Goal: Information Seeking & Learning: Learn about a topic

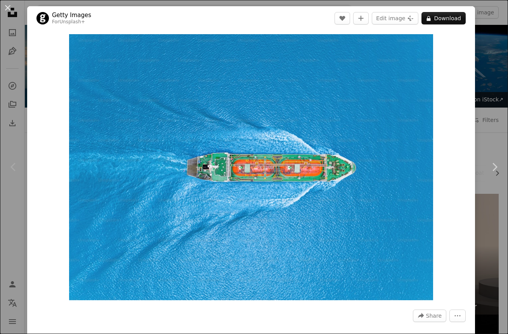
scroll to position [71, 0]
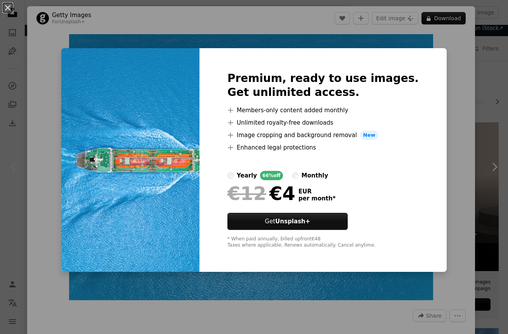
click at [439, 68] on div "An X shape Premium, ready to use images. Get unlimited access. A plus sign Memb…" at bounding box center [254, 167] width 508 height 334
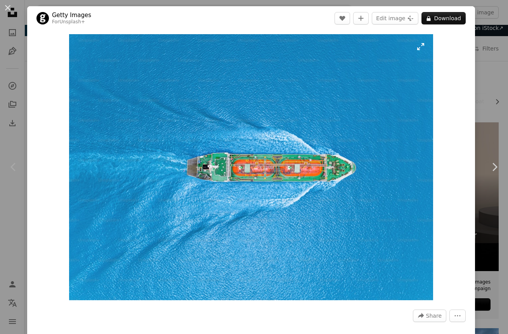
click at [288, 180] on img "Zoom in on this image" at bounding box center [251, 167] width 365 height 266
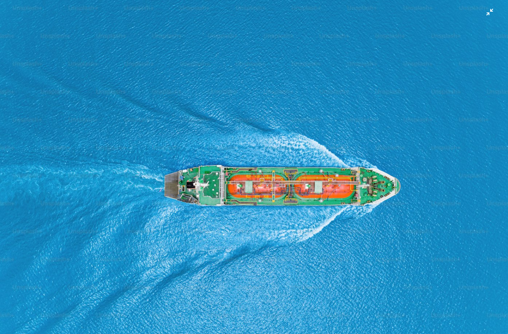
scroll to position [16, 0]
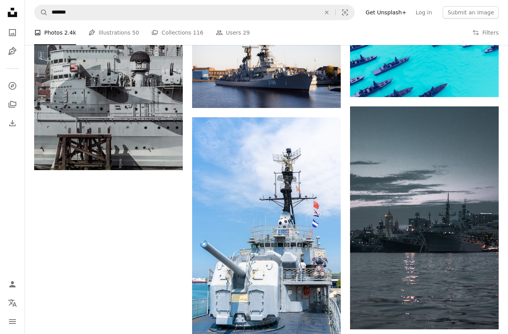
scroll to position [1305, 0]
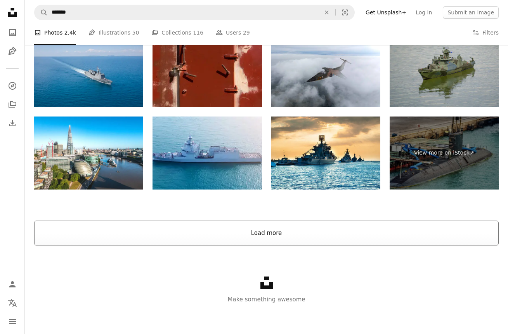
click at [268, 231] on button "Load more" at bounding box center [266, 233] width 465 height 25
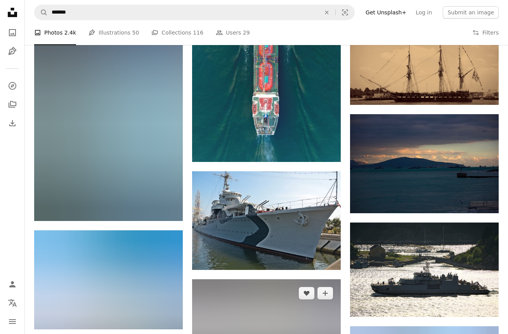
scroll to position [2310, 0]
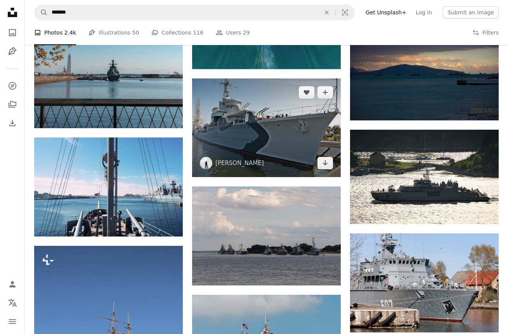
click at [268, 113] on img at bounding box center [266, 127] width 149 height 99
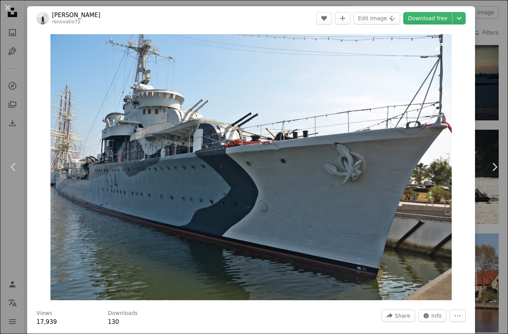
click at [310, 148] on img "Zoom in on this image" at bounding box center [250, 167] width 401 height 266
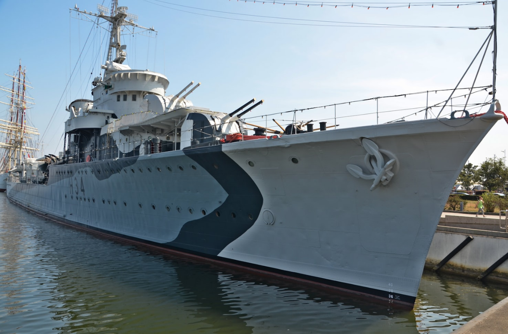
click at [310, 148] on img "Zoom out on this image" at bounding box center [254, 168] width 509 height 337
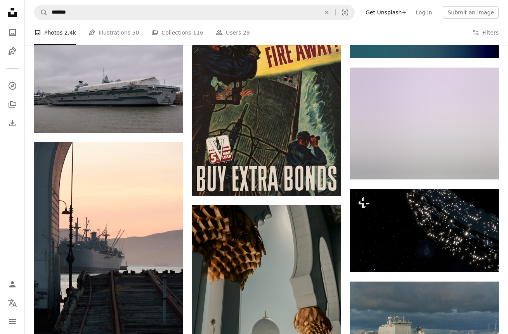
scroll to position [5599, 0]
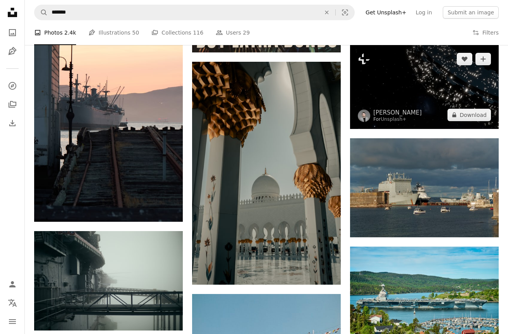
click at [420, 85] on img at bounding box center [424, 86] width 149 height 83
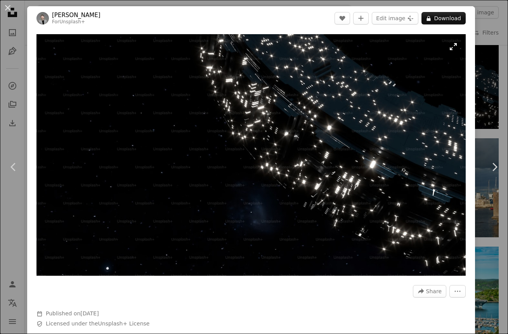
scroll to position [2, 0]
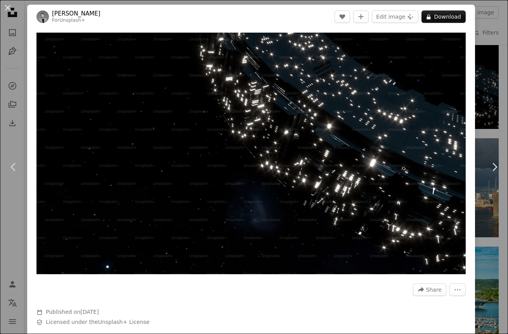
click at [483, 240] on div "An X shape Chevron left Chevron right [PERSON_NAME] For Unsplash+ A heart A plu…" at bounding box center [254, 167] width 508 height 334
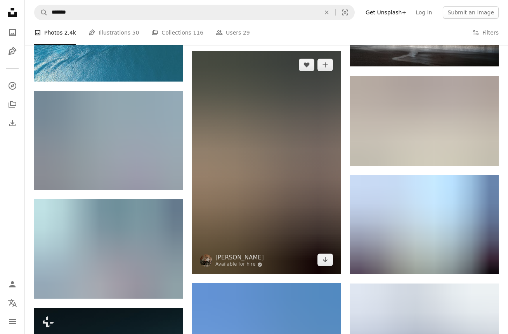
scroll to position [7994, 0]
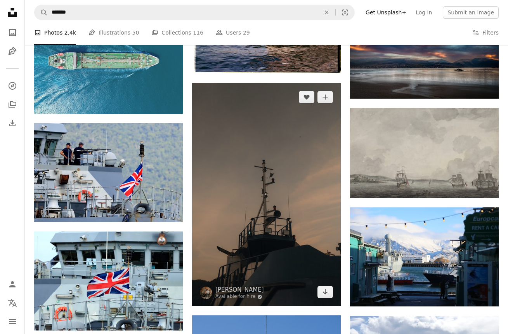
click at [287, 169] on img at bounding box center [266, 194] width 149 height 223
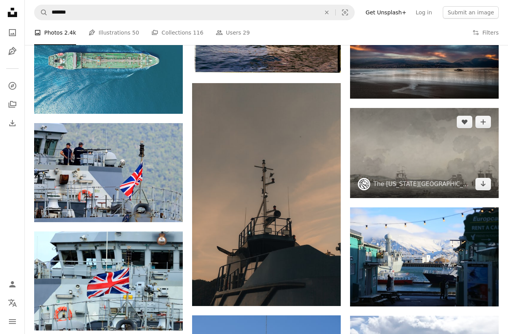
scroll to position [8051, 0]
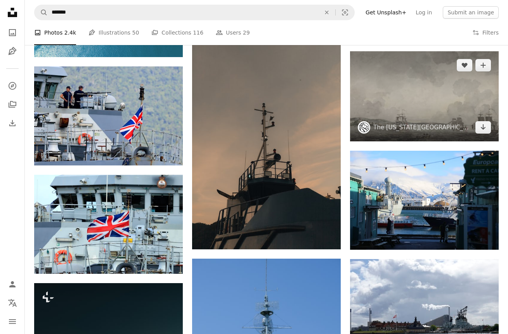
click at [447, 92] on img at bounding box center [424, 96] width 149 height 90
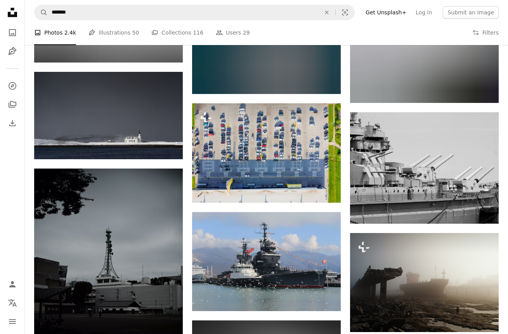
scroll to position [15719, 0]
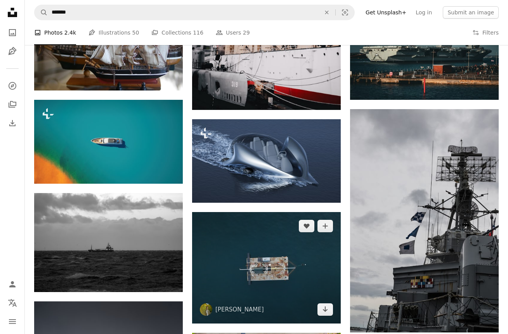
click at [252, 248] on img at bounding box center [266, 267] width 149 height 111
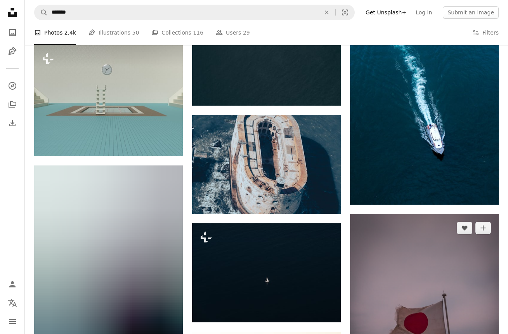
scroll to position [16463, 0]
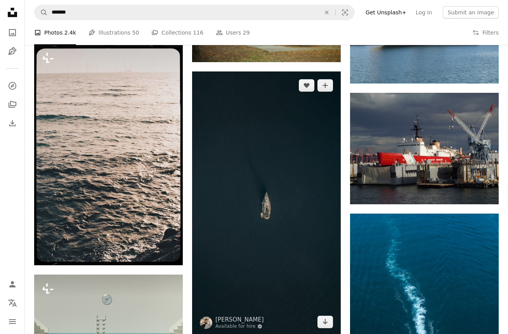
click at [294, 223] on img at bounding box center [266, 203] width 149 height 264
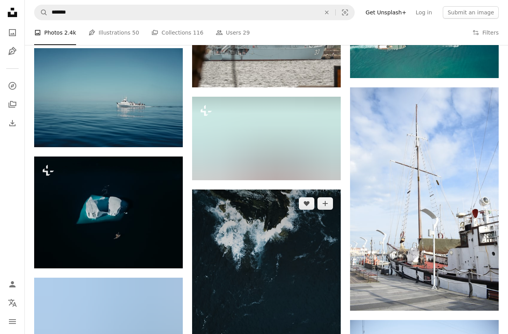
scroll to position [20955, 0]
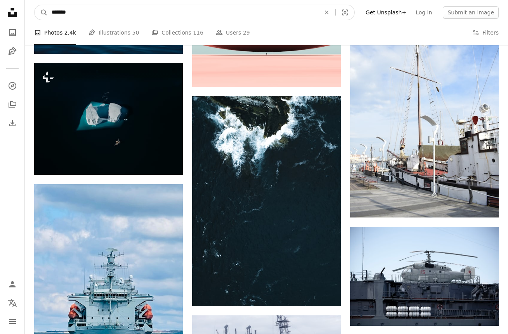
click at [140, 17] on input "*******" at bounding box center [183, 12] width 271 height 15
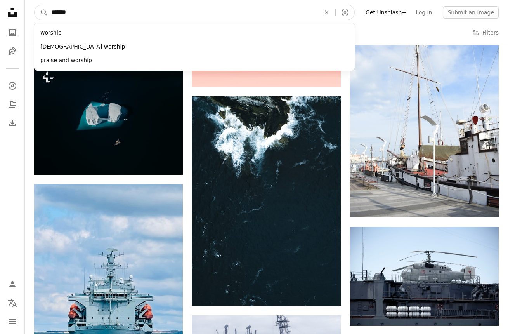
click at [141, 17] on input "*******" at bounding box center [183, 12] width 271 height 15
click at [139, 17] on input "*******" at bounding box center [183, 12] width 271 height 15
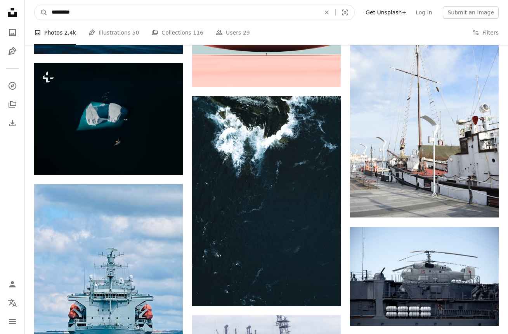
type input "**********"
click at [41, 12] on button "A magnifying glass" at bounding box center [41, 12] width 13 height 15
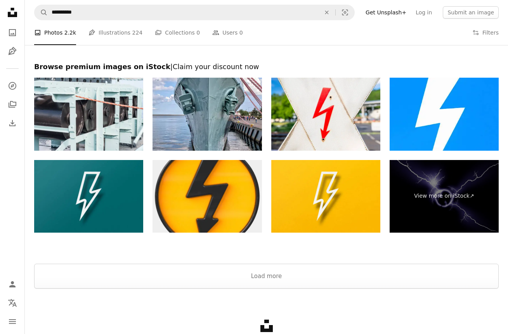
scroll to position [1394, 0]
